Goal: Find specific page/section: Find specific page/section

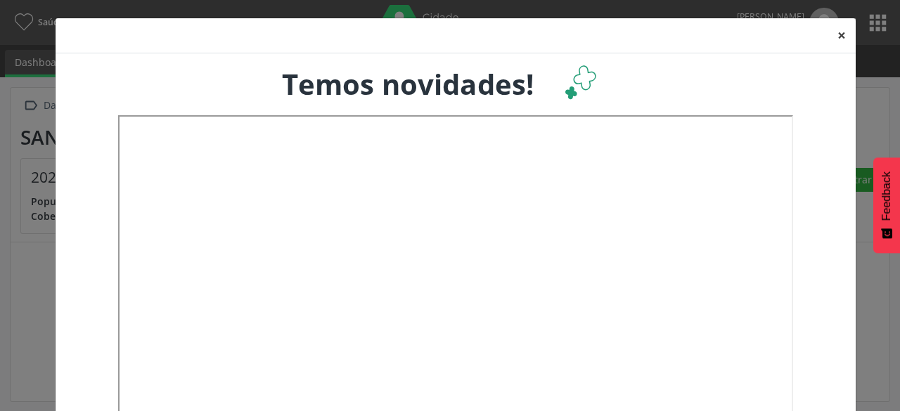
click at [835, 35] on button "×" at bounding box center [842, 35] width 28 height 34
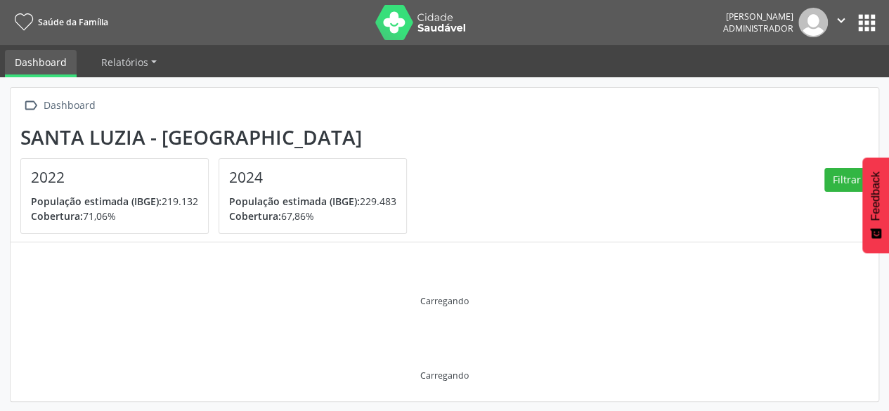
click at [863, 22] on button "apps" at bounding box center [867, 23] width 25 height 25
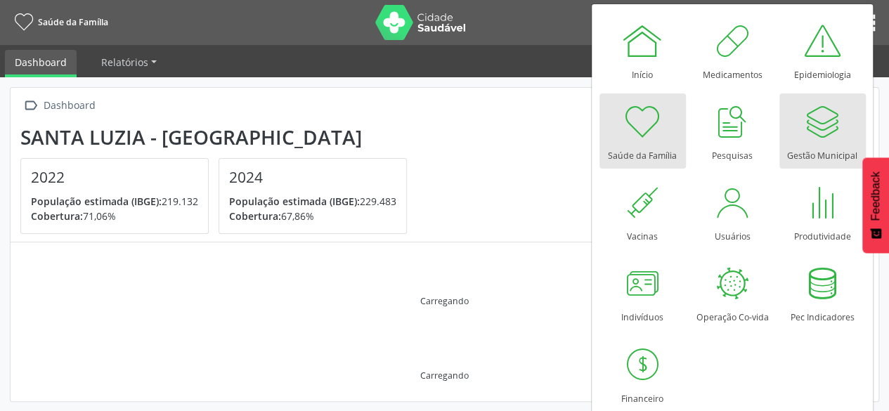
click at [813, 154] on div "Gestão Municipal" at bounding box center [823, 152] width 70 height 19
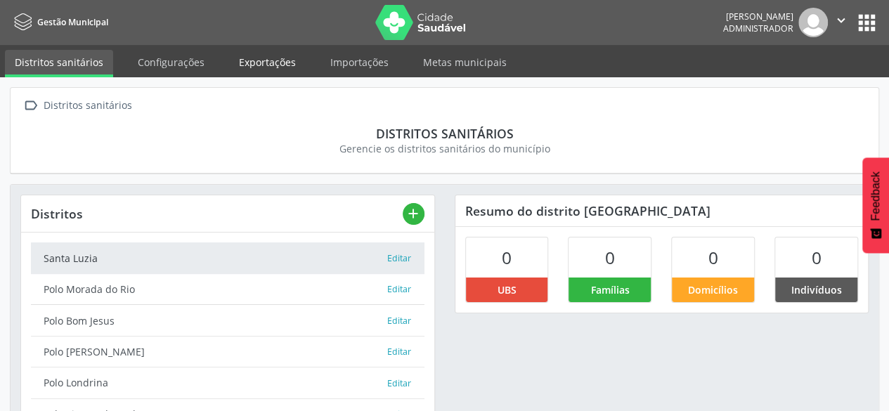
click at [271, 71] on link "Exportações" at bounding box center [267, 62] width 77 height 25
